Goal: Information Seeking & Learning: Learn about a topic

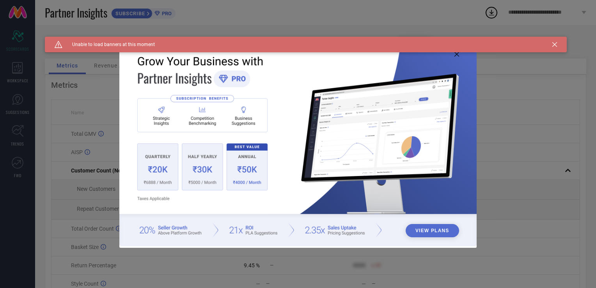
click at [554, 44] on icon at bounding box center [555, 44] width 5 height 5
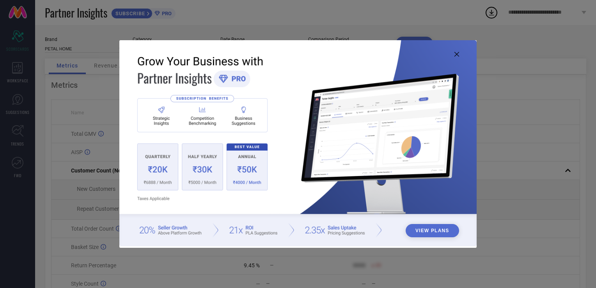
click at [455, 53] on icon at bounding box center [457, 54] width 5 height 5
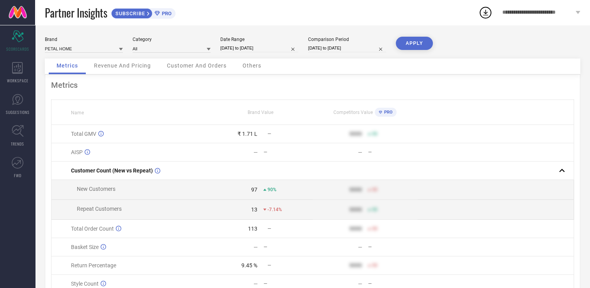
click at [415, 43] on button "APPLY" at bounding box center [414, 43] width 37 height 13
click at [559, 16] on div "**********" at bounding box center [542, 12] width 98 height 25
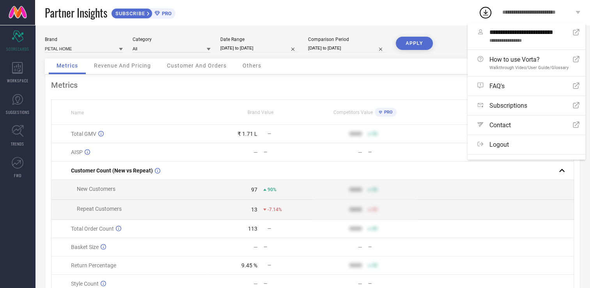
click at [559, 11] on span "**********" at bounding box center [538, 12] width 71 height 7
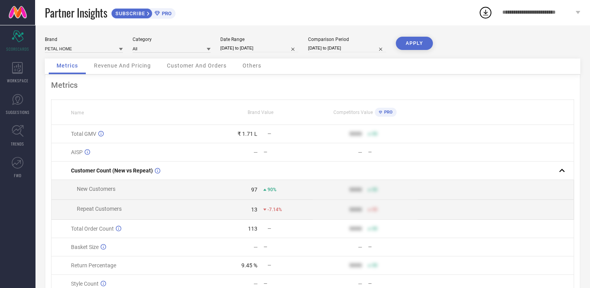
click at [123, 69] on span "Revenue And Pricing" at bounding box center [122, 65] width 57 height 6
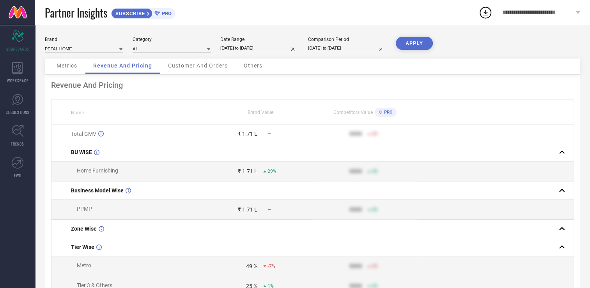
click at [212, 73] on div "Customer And Orders" at bounding box center [197, 67] width 75 height 16
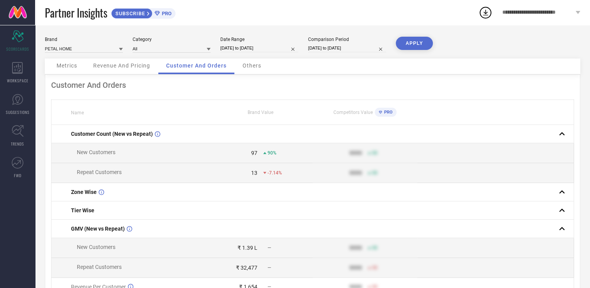
click at [251, 65] on span "Others" at bounding box center [252, 65] width 19 height 6
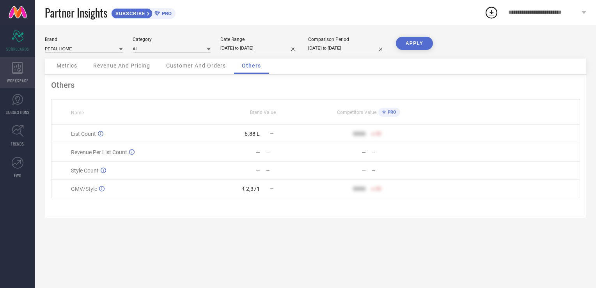
click at [14, 71] on icon at bounding box center [17, 68] width 11 height 12
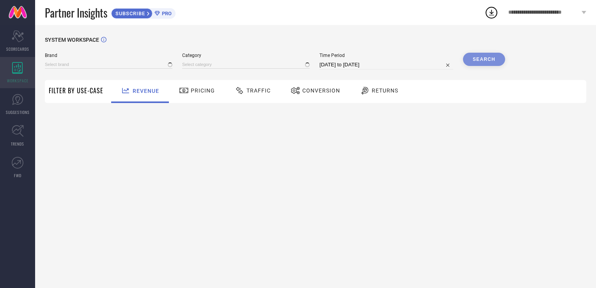
type input "PETAL HOME"
type input "All"
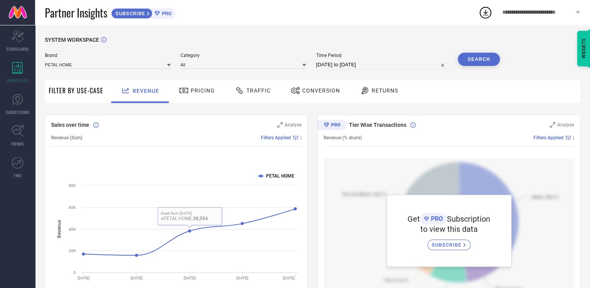
click at [196, 91] on span "Pricing" at bounding box center [203, 90] width 24 height 6
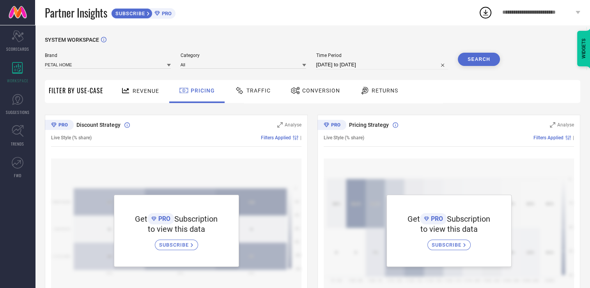
click at [256, 91] on span "Traffic" at bounding box center [259, 90] width 24 height 6
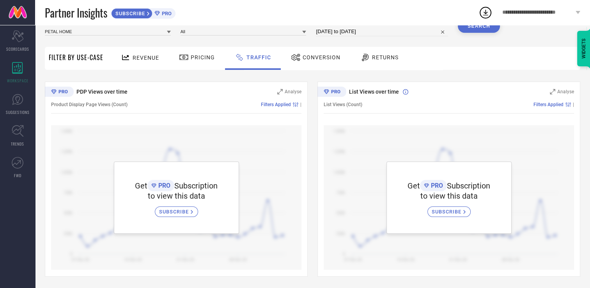
scroll to position [34, 0]
click at [307, 57] on span "Conversion" at bounding box center [322, 57] width 38 height 6
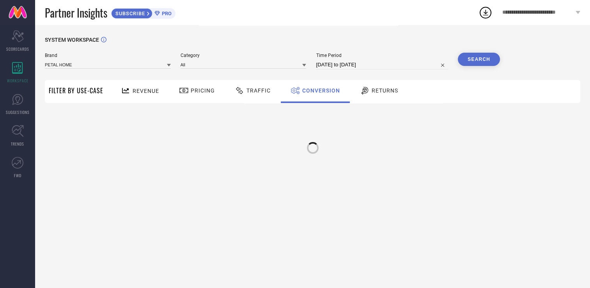
scroll to position [0, 0]
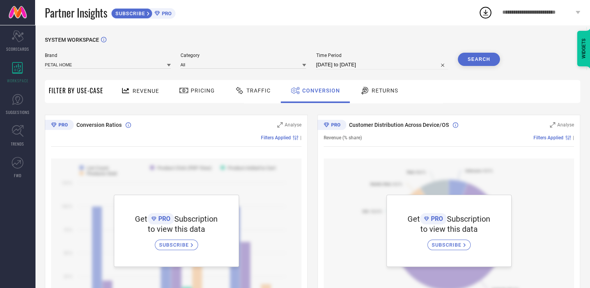
click at [381, 93] on span "Returns" at bounding box center [385, 90] width 27 height 6
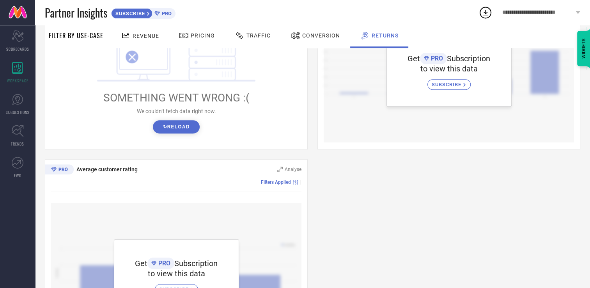
scroll to position [390, 0]
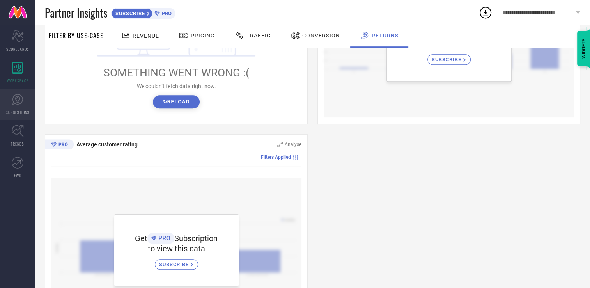
click at [16, 105] on icon at bounding box center [18, 100] width 12 height 12
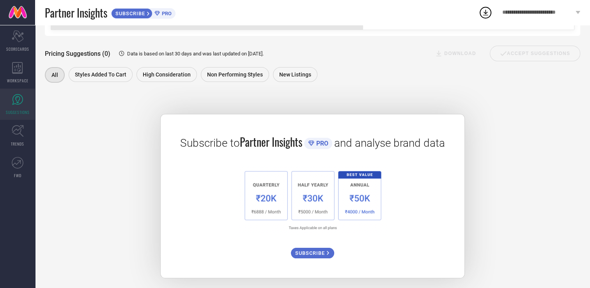
scroll to position [96, 0]
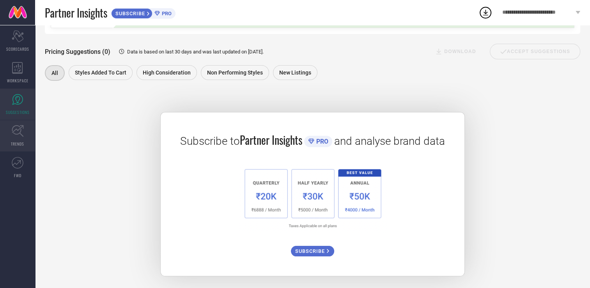
click at [10, 133] on link "TRENDS" at bounding box center [17, 135] width 35 height 31
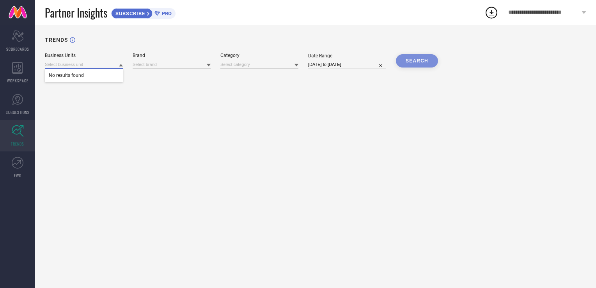
click at [109, 62] on input at bounding box center [84, 64] width 78 height 8
click at [112, 63] on input at bounding box center [84, 64] width 78 height 8
click at [154, 63] on input at bounding box center [172, 64] width 78 height 8
click at [245, 74] on div "TRENDS Business Units Brand Category Date Range 04-09-2025 to 04-10-2025 SEARCH" at bounding box center [315, 156] width 561 height 263
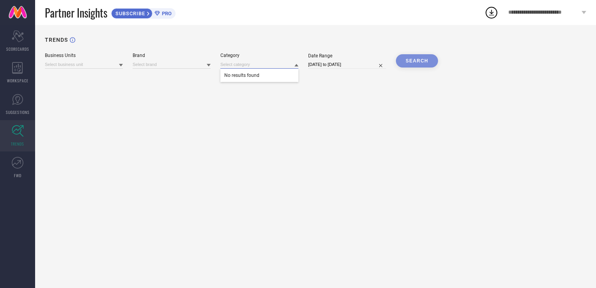
click at [256, 66] on input at bounding box center [259, 64] width 78 height 8
click at [11, 170] on link "FWD" at bounding box center [17, 167] width 35 height 31
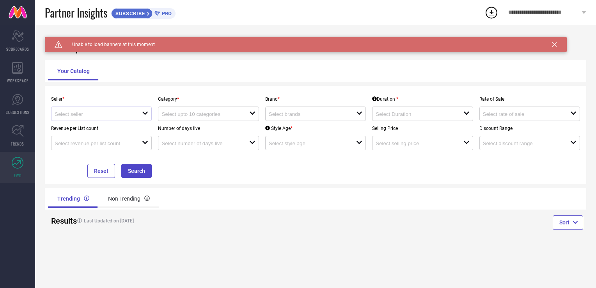
click at [147, 110] on div "open" at bounding box center [101, 114] width 101 height 14
click at [114, 126] on li "Petal Home ( 8774 )" at bounding box center [102, 129] width 100 height 14
type input "Petal Home ( 8774 )"
click at [201, 117] on input at bounding box center [201, 114] width 79 height 6
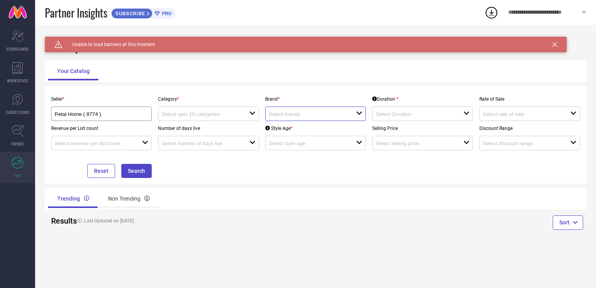
click at [329, 116] on input at bounding box center [308, 114] width 79 height 6
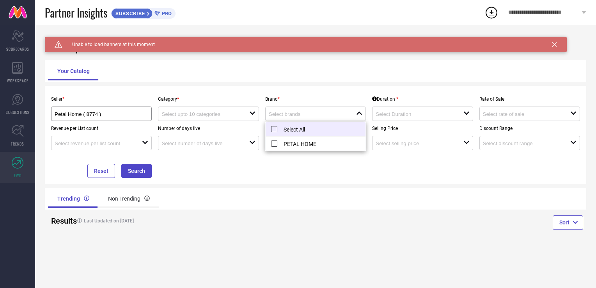
click at [303, 128] on li "Select All" at bounding box center [316, 129] width 100 height 14
type input "PETAL HOME"
click at [389, 112] on div at bounding box center [419, 113] width 87 height 7
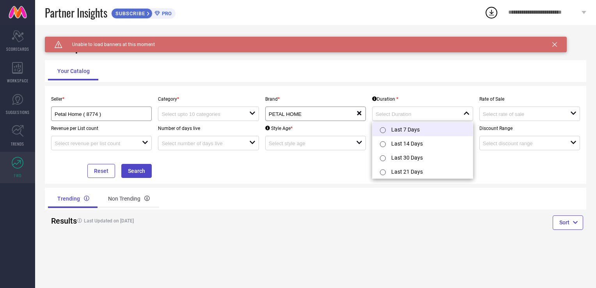
click at [394, 130] on li "Last 7 Days" at bounding box center [423, 129] width 100 height 14
type input "Last 7 Days"
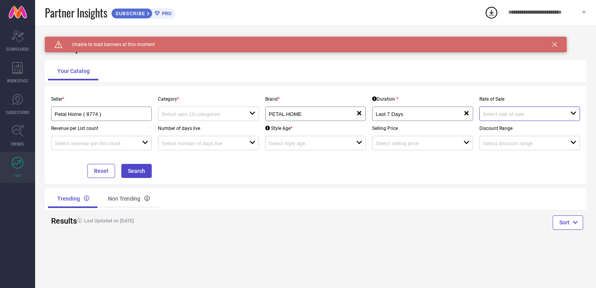
click at [512, 117] on input at bounding box center [522, 114] width 79 height 6
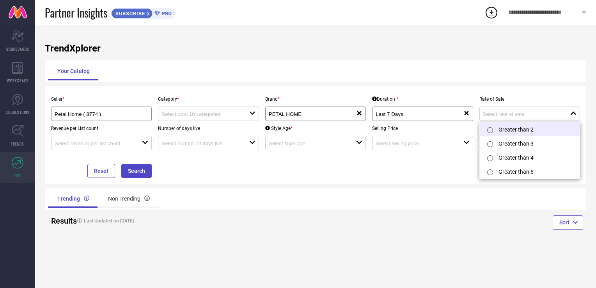
click at [510, 126] on li "Greater than 2" at bounding box center [530, 129] width 100 height 14
type input "Greater than 2"
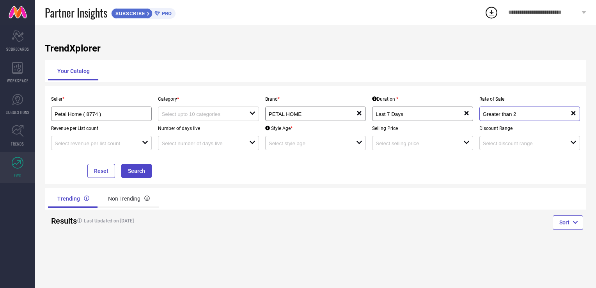
click at [508, 114] on input "Greater than 2" at bounding box center [522, 114] width 79 height 6
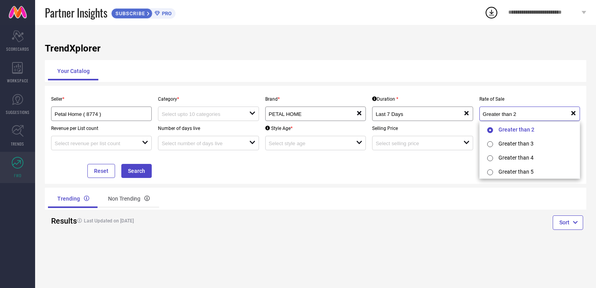
click at [508, 114] on input "Greater than 2" at bounding box center [522, 114] width 79 height 6
click at [316, 211] on div "Sort" at bounding box center [451, 224] width 271 height 28
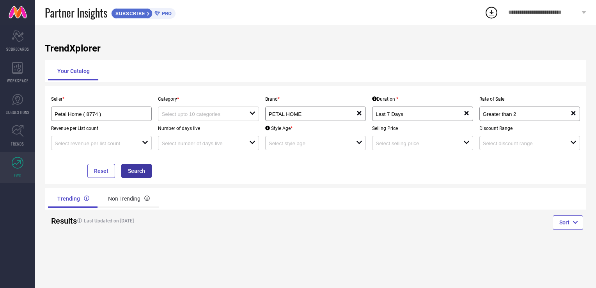
click at [140, 174] on button "Search" at bounding box center [136, 171] width 30 height 14
click at [126, 197] on div "Non Trending" at bounding box center [129, 198] width 60 height 19
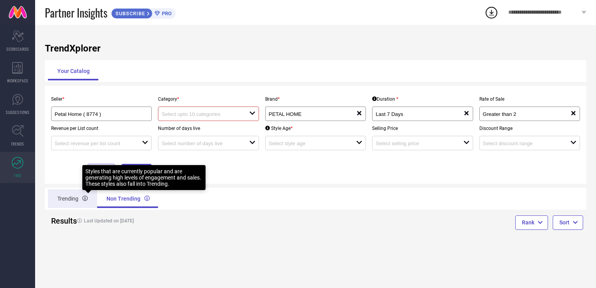
click at [81, 201] on div "Trending" at bounding box center [72, 198] width 49 height 19
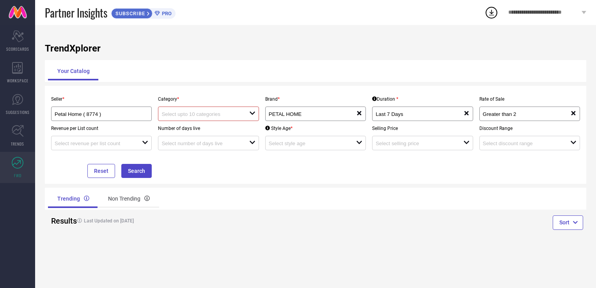
click at [211, 112] on input at bounding box center [201, 114] width 79 height 6
click at [205, 130] on div "No results found" at bounding box center [208, 128] width 101 height 13
click at [196, 211] on div "Results Last Updated on 28 Sep 2025" at bounding box center [180, 221] width 265 height 22
click at [135, 145] on div at bounding box center [98, 142] width 87 height 7
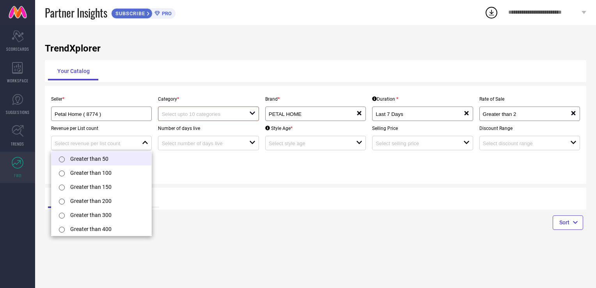
click at [112, 156] on li "Greater than 50" at bounding box center [102, 158] width 100 height 14
type input "Greater than 50"
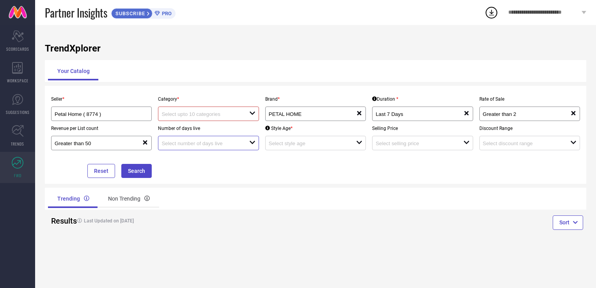
click at [176, 146] on input at bounding box center [201, 143] width 79 height 6
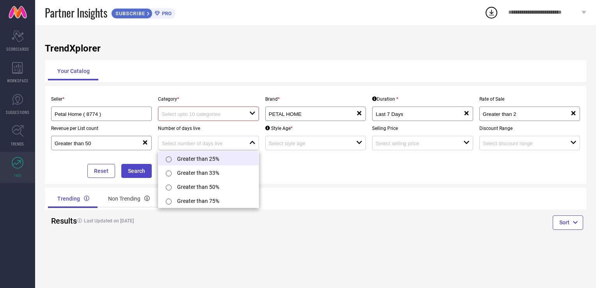
click at [182, 155] on li "Greater than 25%" at bounding box center [208, 158] width 100 height 14
type input "Greater than 25%"
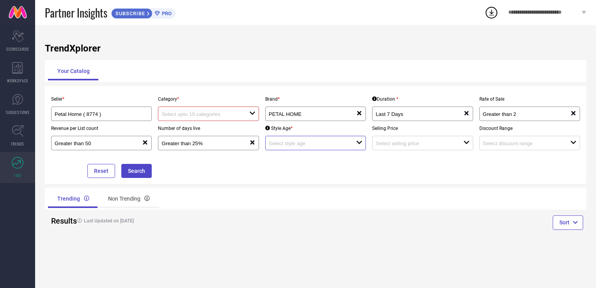
click at [274, 146] on input at bounding box center [308, 143] width 79 height 6
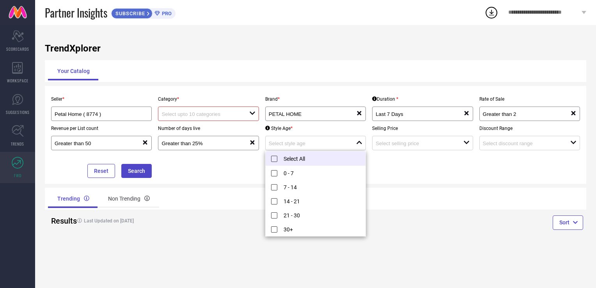
click at [278, 158] on li "Select All" at bounding box center [316, 158] width 100 height 14
type input "0 - 7, + 4 more"
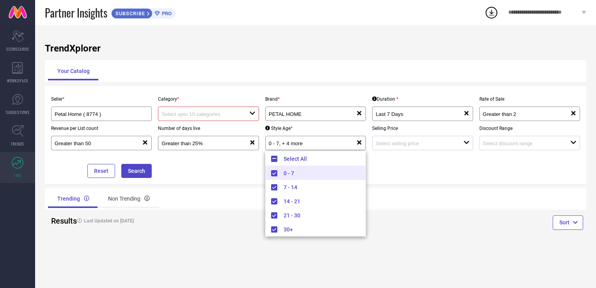
click at [416, 148] on div "open" at bounding box center [422, 143] width 101 height 14
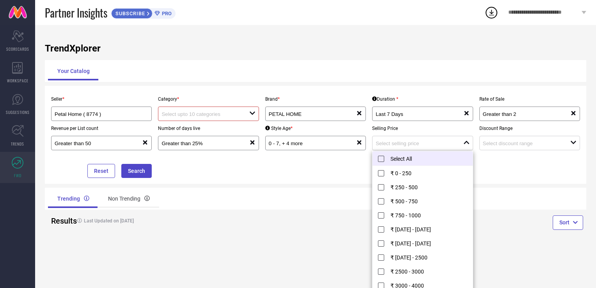
click at [413, 158] on li "Select All" at bounding box center [423, 158] width 100 height 14
type input "₹ 0 - 250, + 11 more"
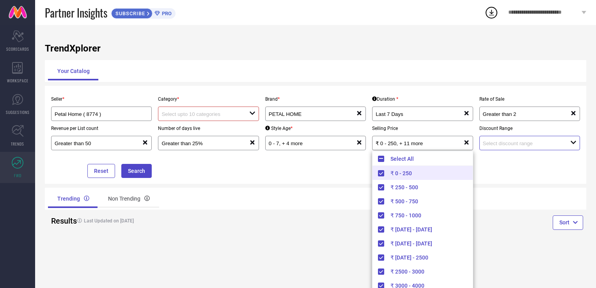
click at [488, 146] on input at bounding box center [522, 143] width 79 height 6
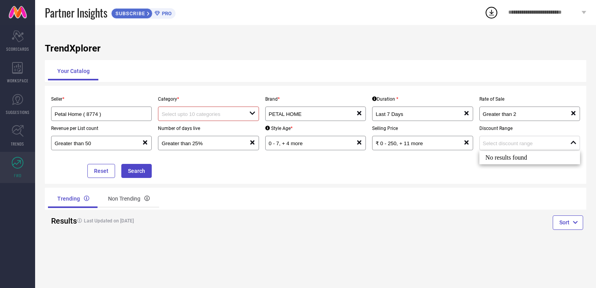
click at [490, 152] on div "No results found" at bounding box center [530, 157] width 101 height 13
click at [378, 250] on div "TrendXplorer Your Catalog Seller * Petal Home ( 8774 ) Category * open Brand * …" at bounding box center [315, 156] width 561 height 263
click at [144, 172] on button "Search" at bounding box center [136, 171] width 30 height 14
click at [22, 37] on icon "Scorecard" at bounding box center [18, 36] width 12 height 12
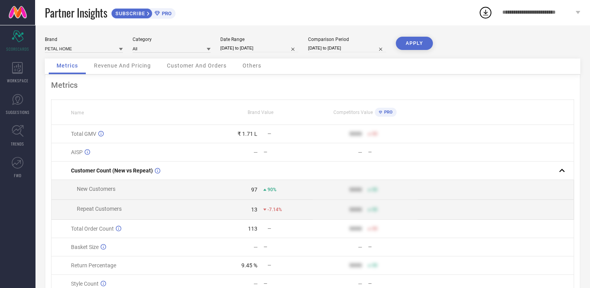
click at [254, 44] on div "Date Range 04-09-2025 to 04-10-2025" at bounding box center [259, 45] width 78 height 16
click at [265, 46] on input "04-09-2025 to 04-10-2025" at bounding box center [259, 48] width 78 height 8
select select "8"
select select "2025"
select select "9"
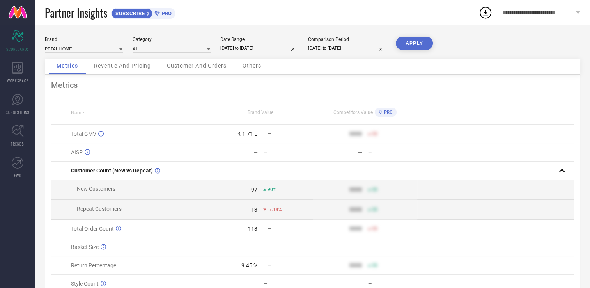
select select "2025"
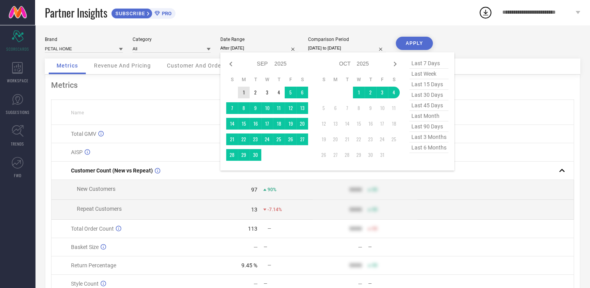
click at [240, 88] on td "1" at bounding box center [244, 93] width 12 height 12
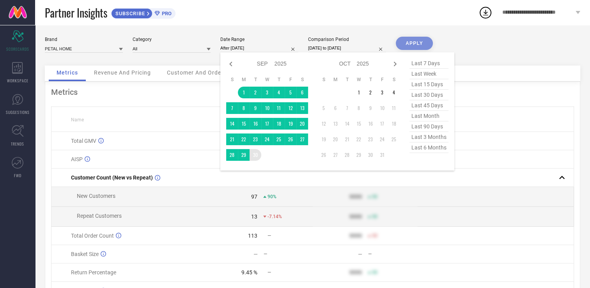
type input "[DATE] to [DATE]"
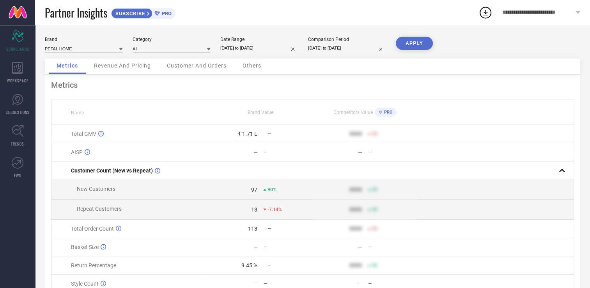
click at [403, 46] on button "APPLY" at bounding box center [414, 43] width 37 height 13
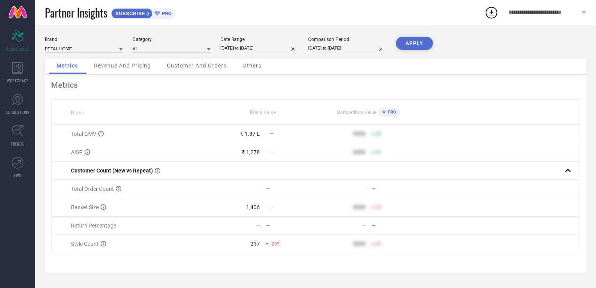
click at [79, 65] on div "Metrics" at bounding box center [67, 67] width 37 height 16
click at [125, 62] on div "Revenue And Pricing" at bounding box center [122, 67] width 73 height 16
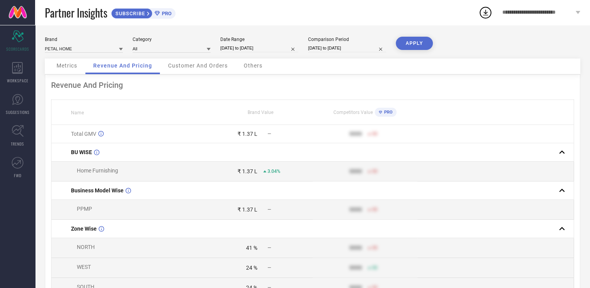
click at [200, 67] on span "Customer And Orders" at bounding box center [198, 65] width 60 height 6
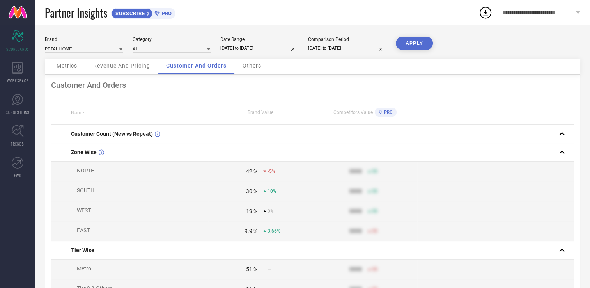
click at [259, 67] on span "Others" at bounding box center [252, 65] width 19 height 6
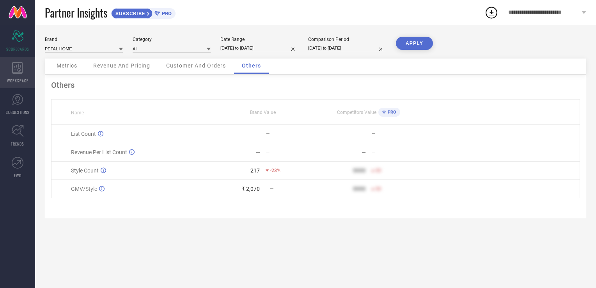
click at [19, 64] on icon at bounding box center [17, 68] width 11 height 12
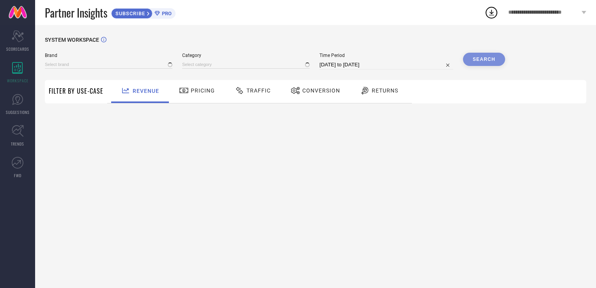
type input "PETAL HOME"
type input "All"
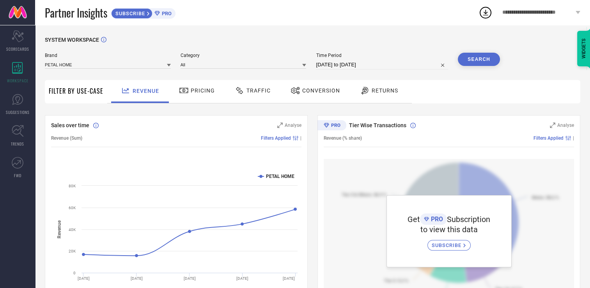
click at [354, 79] on div "SYSTEM WORKSPACE Brand PETAL HOME Category All Time Period 04-09-2025 to 04-10-…" at bounding box center [313, 276] width 536 height 478
click at [358, 68] on input "04-09-2025 to 04-10-2025" at bounding box center [382, 64] width 132 height 9
select select "8"
select select "2025"
select select "9"
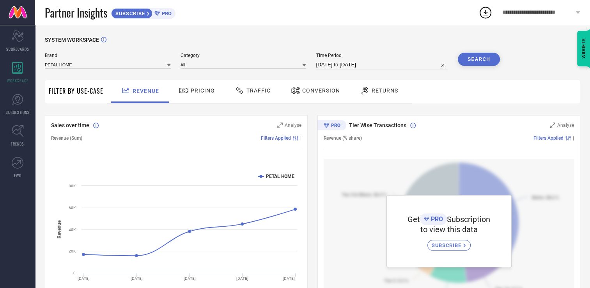
select select "2025"
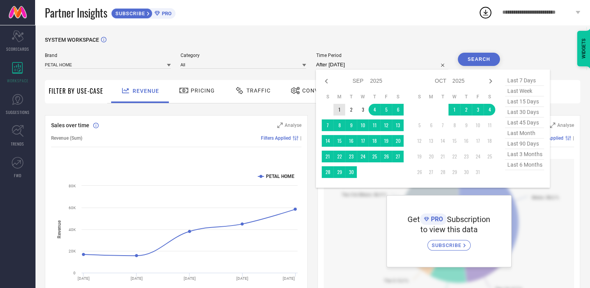
click at [339, 108] on td "1" at bounding box center [340, 110] width 12 height 12
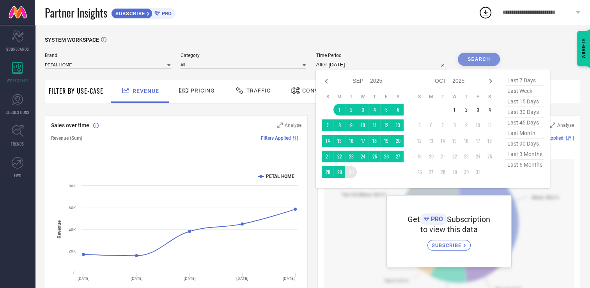
type input "[DATE] to [DATE]"
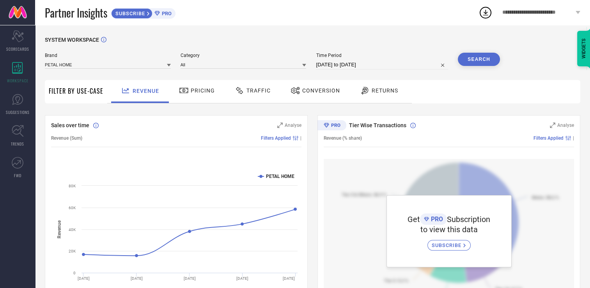
click at [475, 60] on button "Search" at bounding box center [479, 59] width 42 height 13
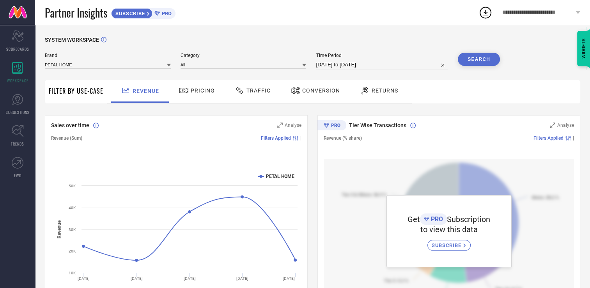
click at [17, 11] on link at bounding box center [17, 12] width 35 height 25
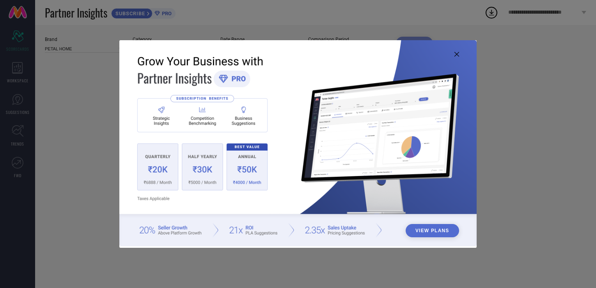
type input "All"
